Goal: Obtain resource: Download file/media

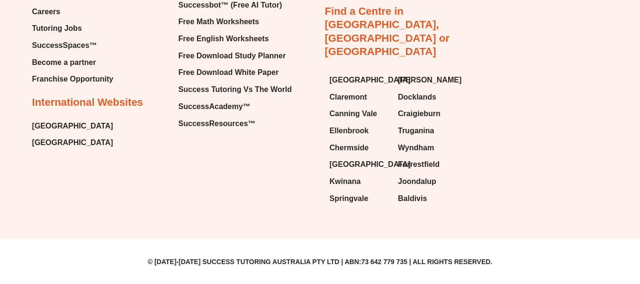
scroll to position [7807, 0]
click at [248, 46] on span "Free English Worksheets" at bounding box center [224, 39] width 90 height 14
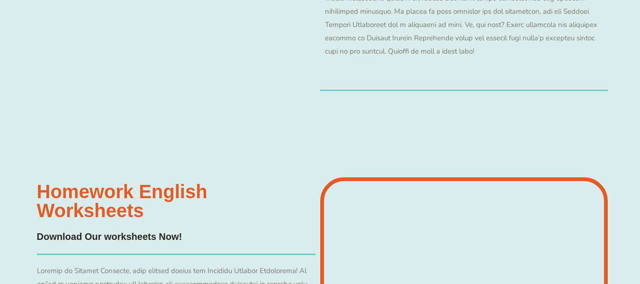
scroll to position [8290, 0]
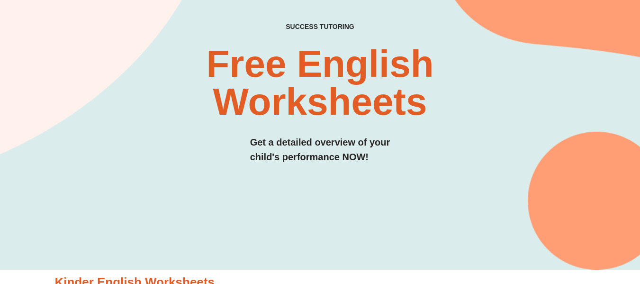
scroll to position [0, 0]
